Goal: Find specific page/section: Find specific page/section

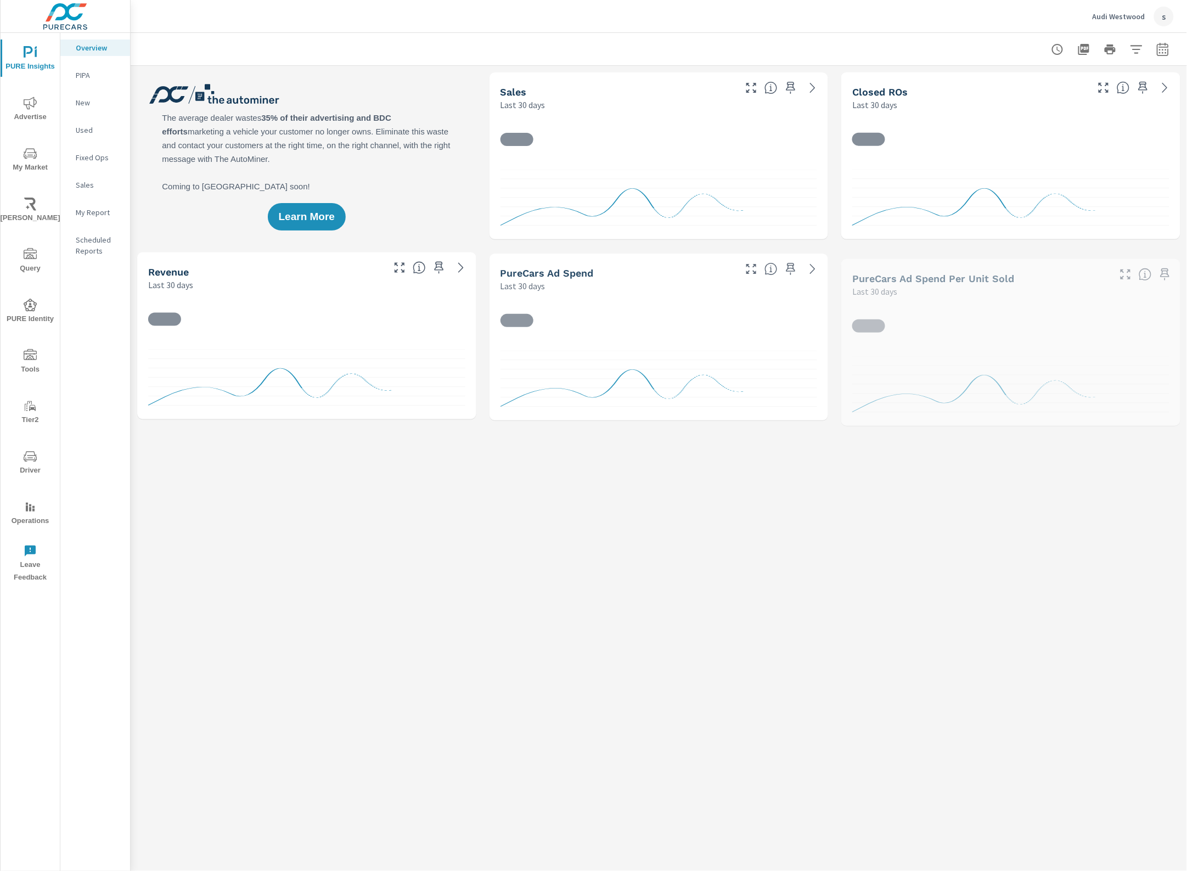
click at [23, 468] on span "Driver" at bounding box center [30, 463] width 53 height 27
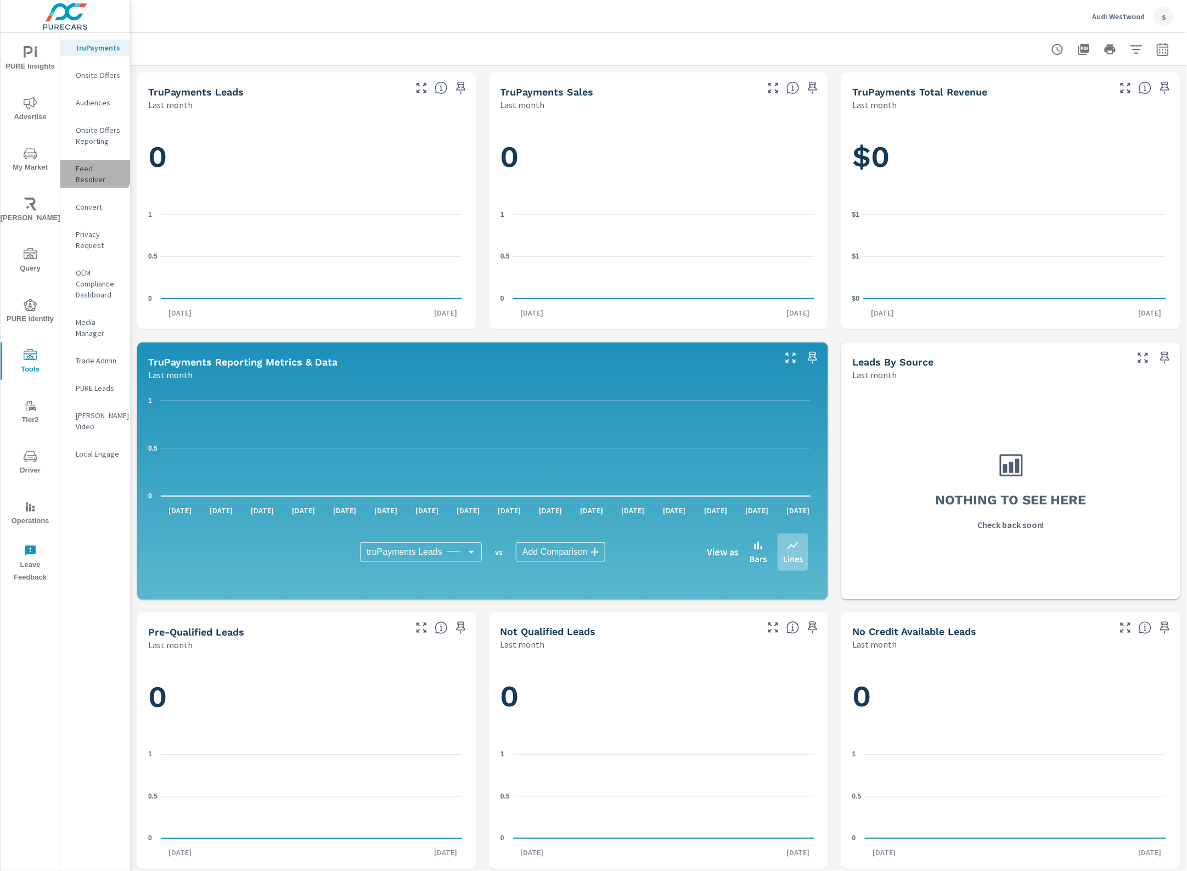
click at [93, 171] on p "Feed Resolver" at bounding box center [99, 174] width 46 height 22
click at [92, 165] on p "Feed Resolver" at bounding box center [99, 174] width 46 height 22
click at [104, 162] on div "Feed Resolver" at bounding box center [95, 173] width 70 height 27
